Goal: Task Accomplishment & Management: Manage account settings

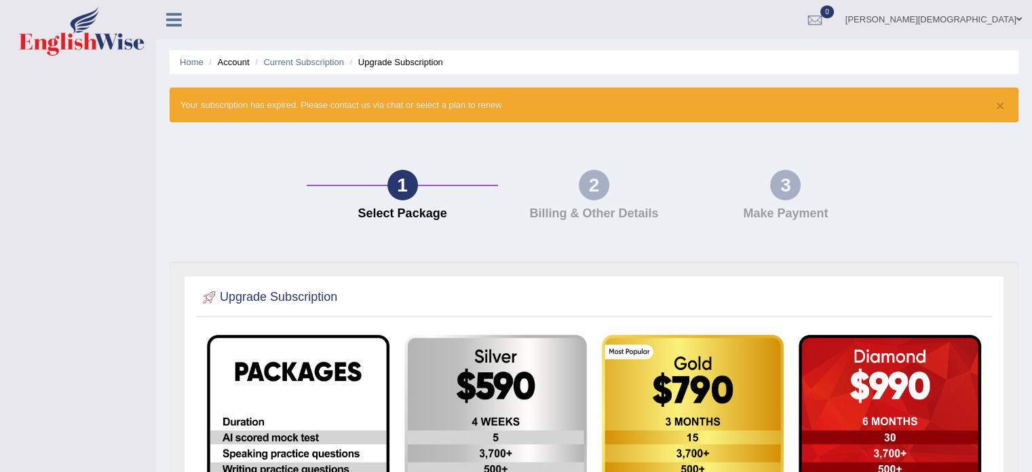
click at [996, 20] on link "[PERSON_NAME][DEMOGRAPHIC_DATA]" at bounding box center [933, 17] width 197 height 35
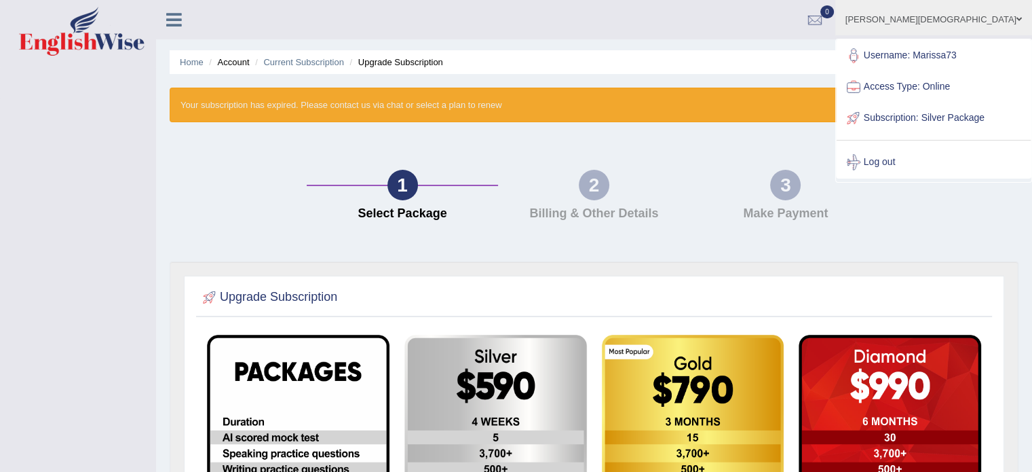
click at [174, 18] on icon at bounding box center [174, 20] width 16 height 18
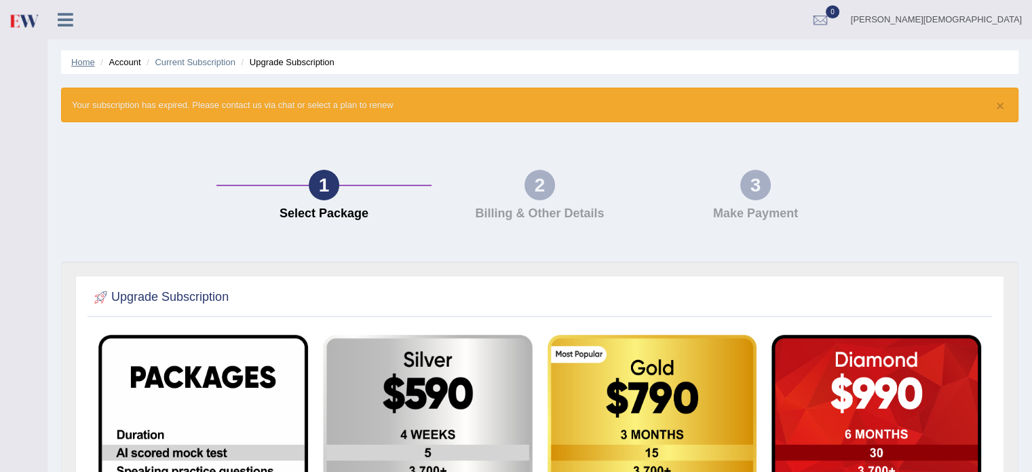
click at [81, 64] on link "Home" at bounding box center [83, 62] width 24 height 10
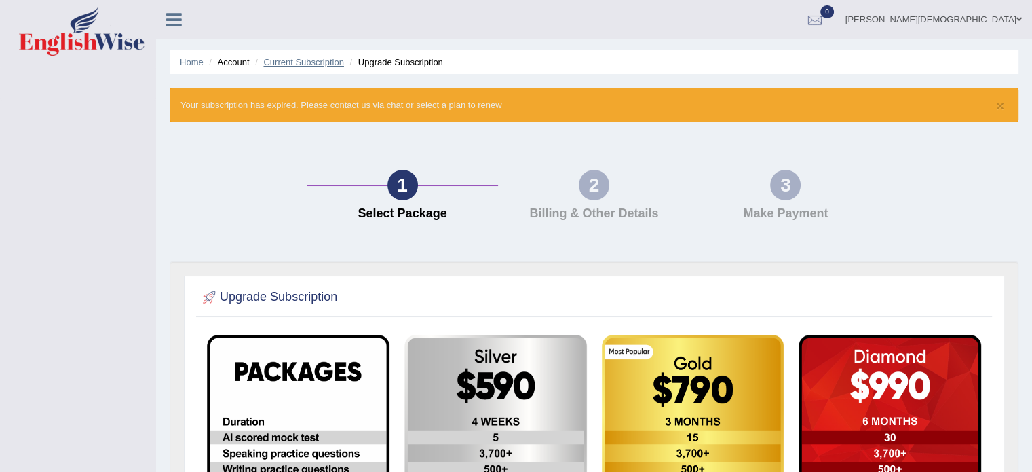
click at [298, 62] on link "Current Subscription" at bounding box center [303, 62] width 81 height 10
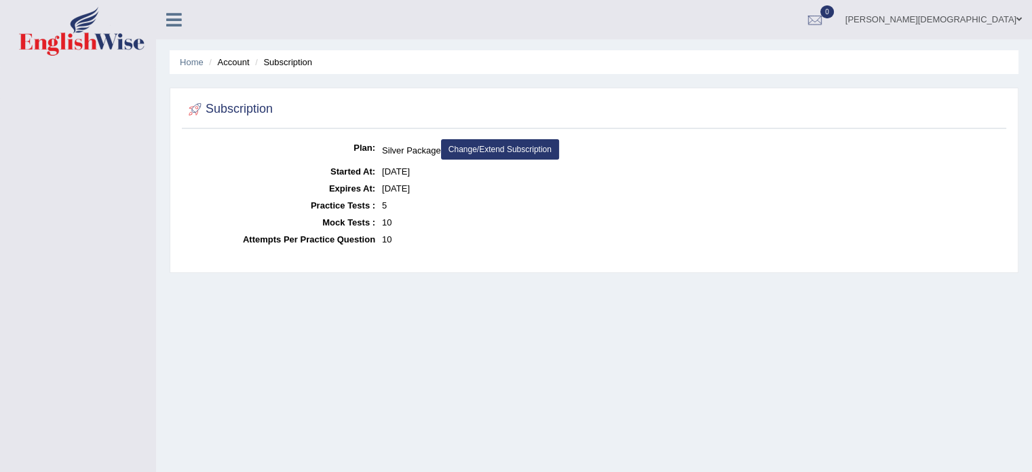
click at [231, 64] on li "Account" at bounding box center [227, 62] width 43 height 13
click at [193, 67] on link "Home" at bounding box center [192, 62] width 24 height 10
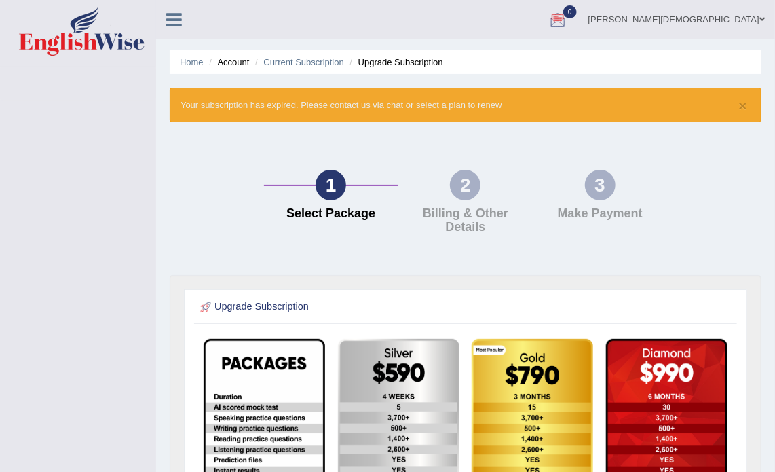
click at [761, 21] on span at bounding box center [761, 19] width 5 height 9
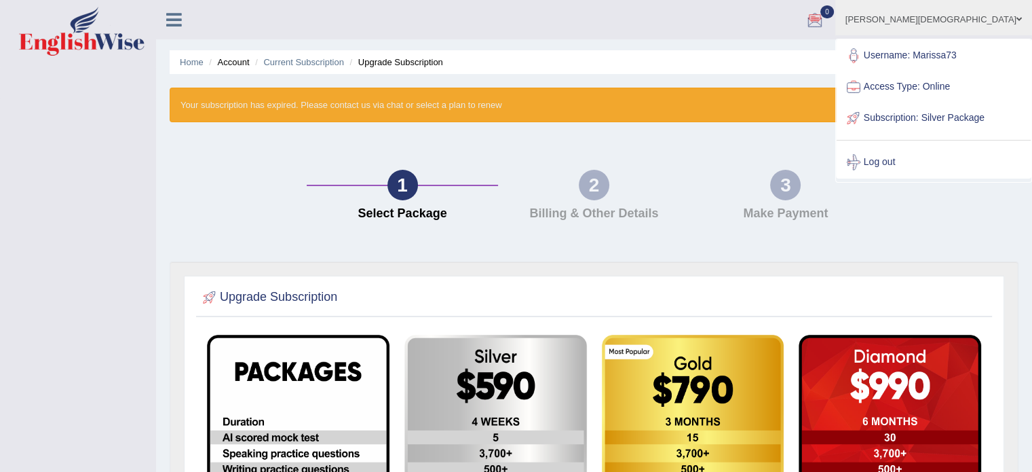
click at [33, 166] on div "Toggle navigation [PERSON_NAME][DEMOGRAPHIC_DATA] Toggle navigation Username: M…" at bounding box center [516, 421] width 1032 height 843
